Goal: Task Accomplishment & Management: Manage account settings

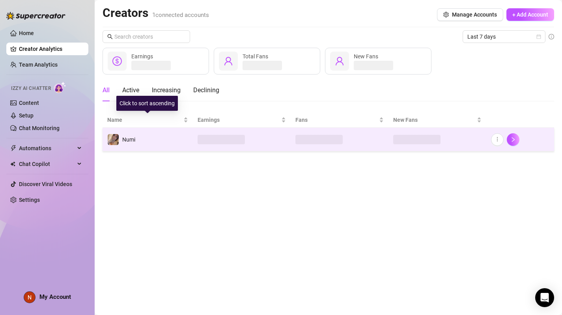
click at [131, 134] on div "Numi" at bounding box center [121, 140] width 28 height 12
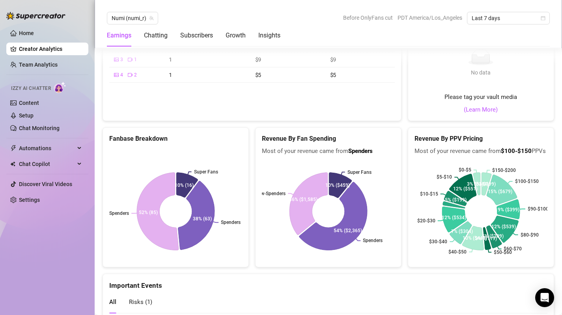
scroll to position [1361, 0]
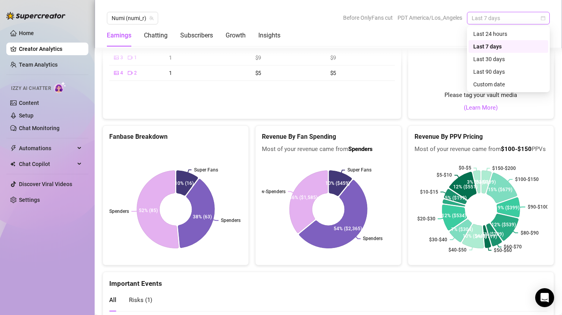
click at [485, 15] on span "Last 7 days" at bounding box center [508, 18] width 73 height 12
click at [483, 60] on div "Last 30 days" at bounding box center [509, 59] width 70 height 9
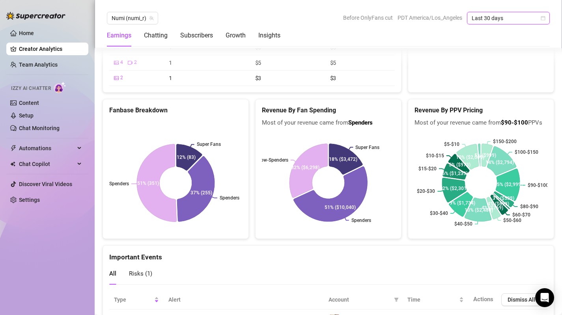
scroll to position [1403, 0]
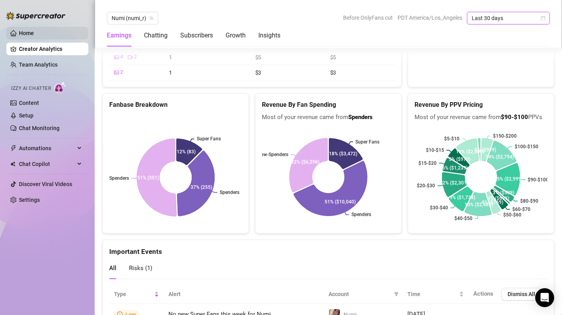
click at [34, 36] on link "Home" at bounding box center [26, 33] width 15 height 6
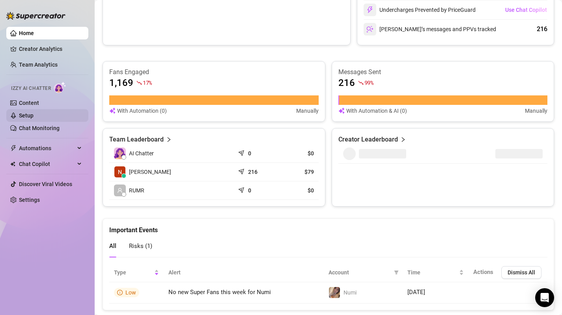
scroll to position [294, 0]
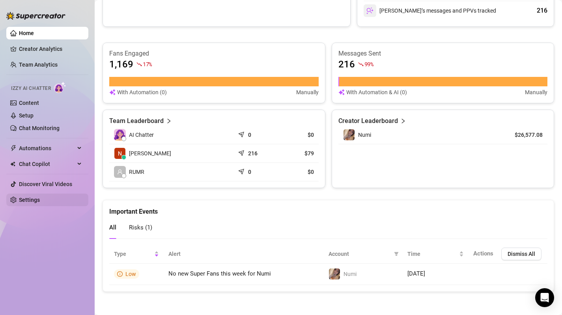
click at [32, 202] on link "Settings" at bounding box center [29, 200] width 21 height 6
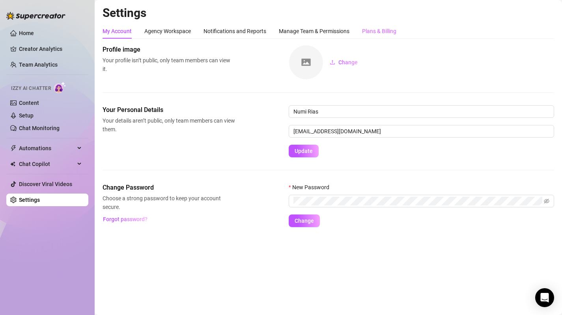
click at [377, 36] on div "Plans & Billing" at bounding box center [379, 31] width 34 height 15
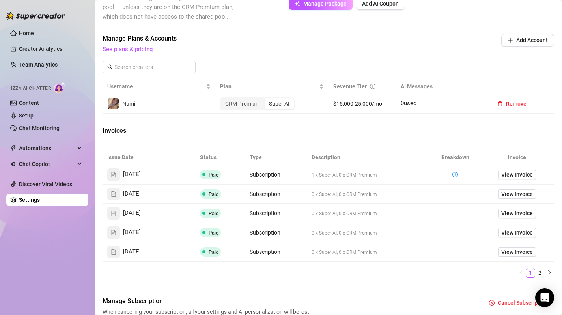
scroll to position [245, 0]
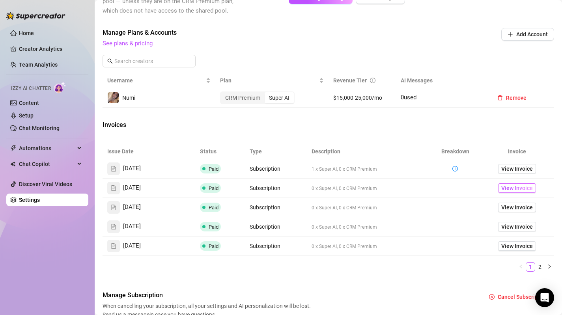
click at [510, 187] on span "View Invoice" at bounding box center [518, 188] width 32 height 9
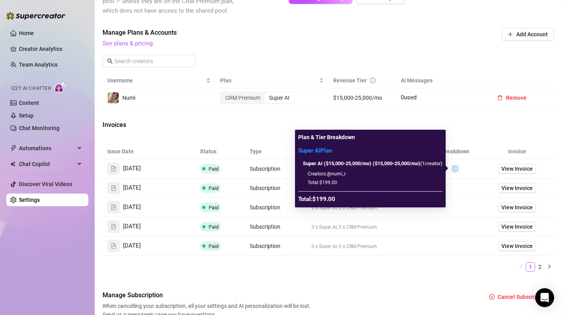
click at [455, 171] on span "button" at bounding box center [456, 169] width 6 height 6
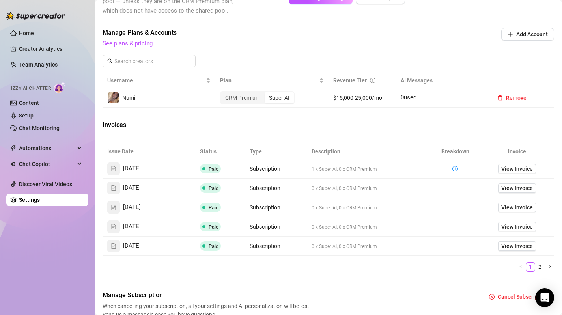
click at [474, 144] on th "Breakdown" at bounding box center [455, 151] width 49 height 15
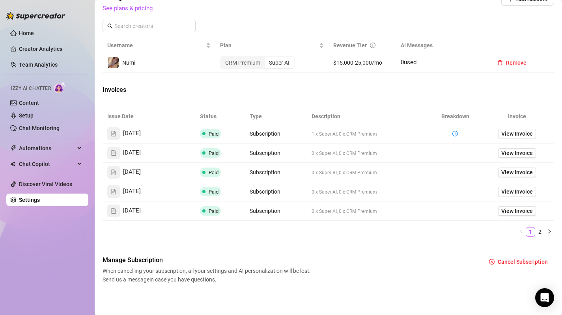
scroll to position [283, 0]
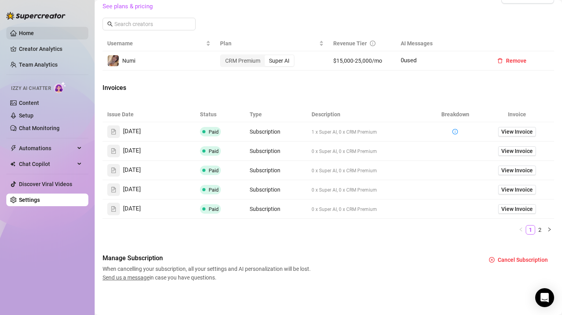
click at [34, 33] on link "Home" at bounding box center [26, 33] width 15 height 6
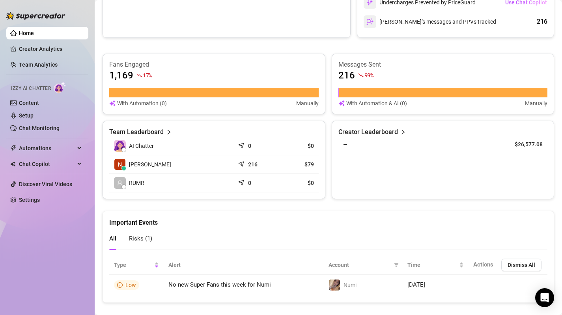
scroll to position [283, 0]
